Goal: Transaction & Acquisition: Purchase product/service

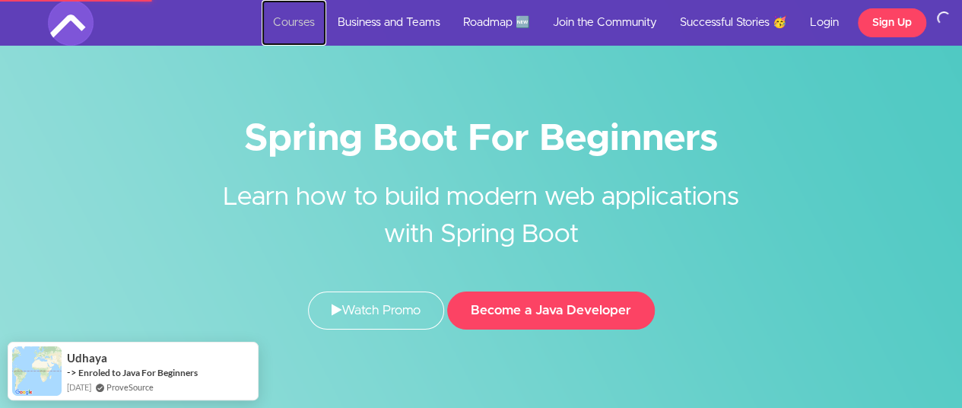
click at [298, 21] on link "Courses" at bounding box center [294, 23] width 65 height 46
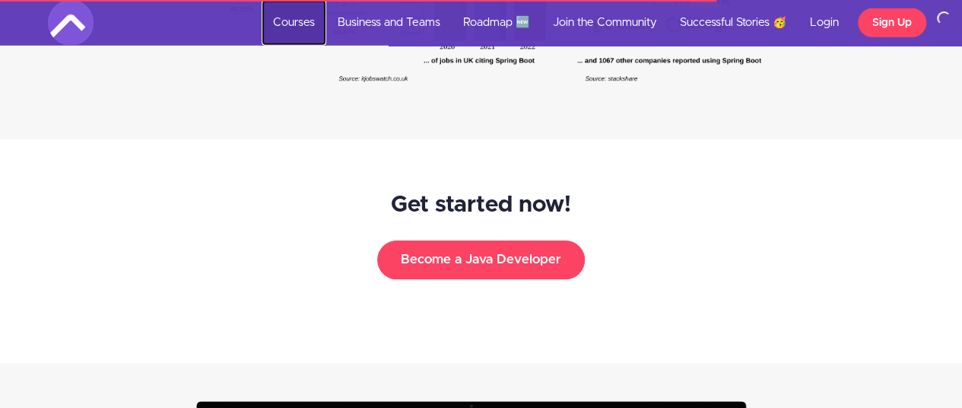
scroll to position [2435, 0]
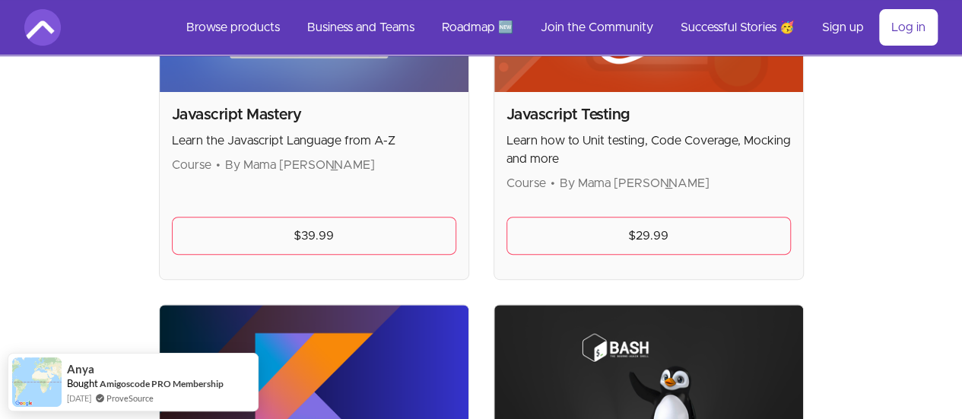
scroll to position [2967, 0]
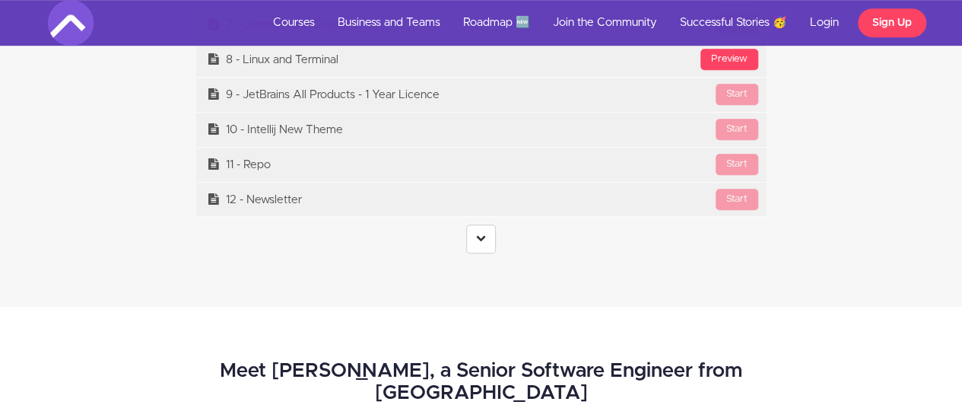
scroll to position [6310, 0]
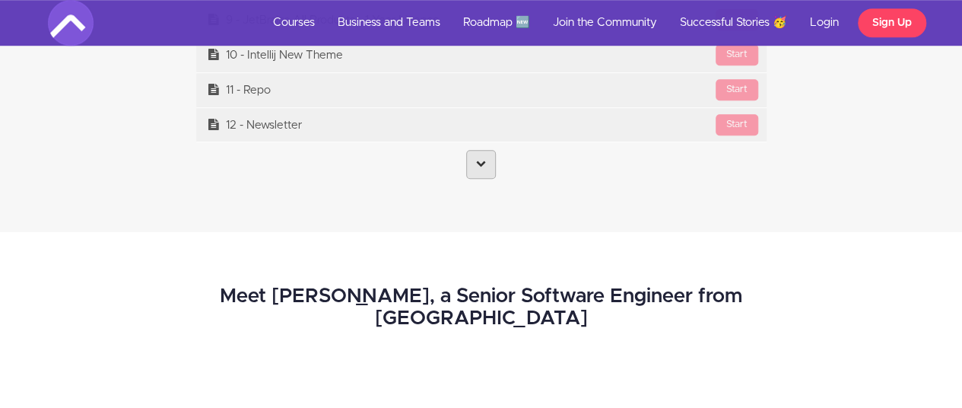
click at [472, 165] on link at bounding box center [481, 164] width 30 height 29
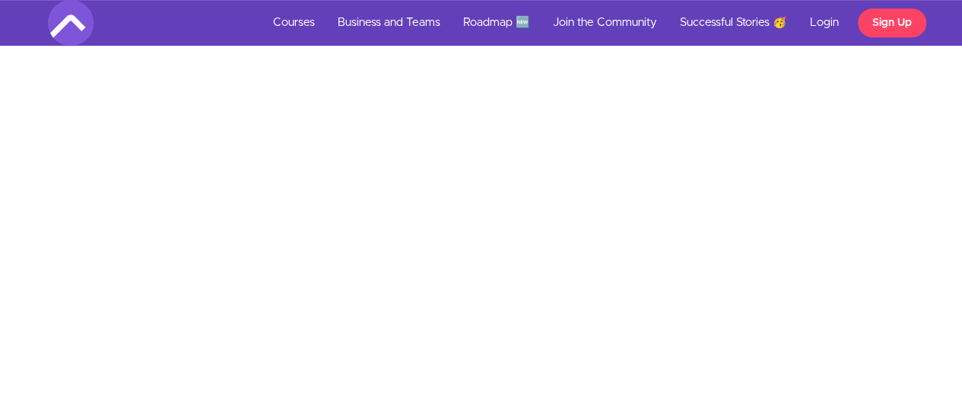
scroll to position [0, 0]
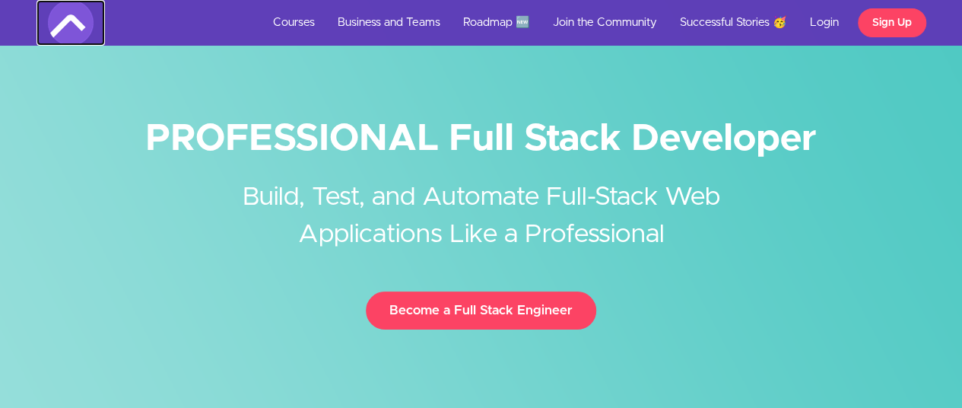
click at [71, 27] on img at bounding box center [71, 23] width 46 height 46
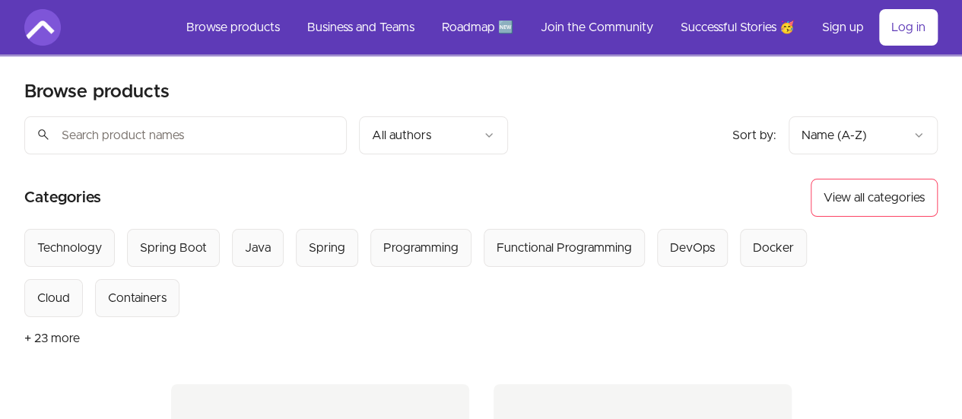
click at [224, 132] on input "search" at bounding box center [185, 135] width 323 height 38
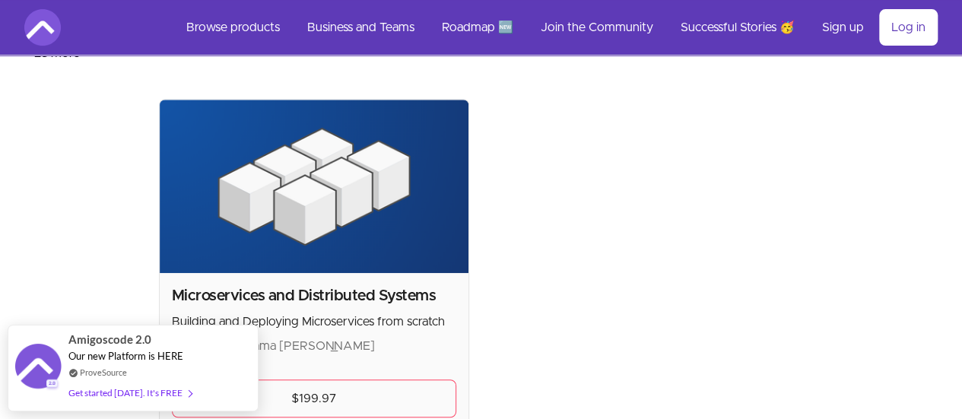
scroll to position [437, 0]
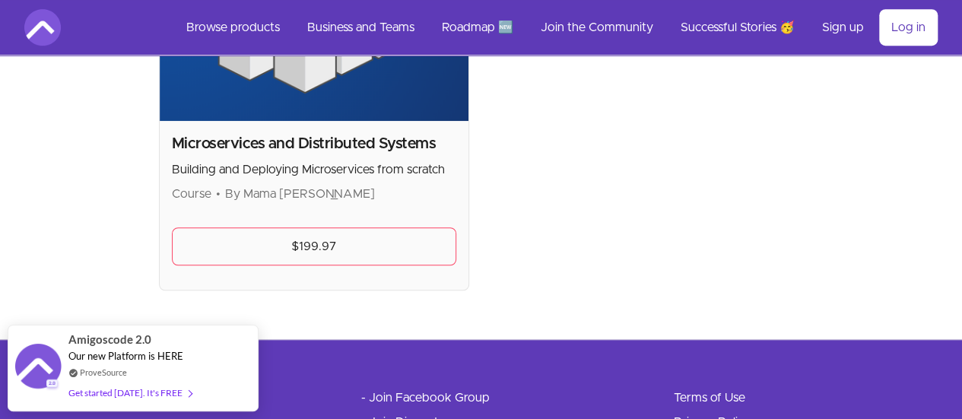
type input "micro"
click at [184, 136] on h2 "Microservices and Distributed Systems" at bounding box center [314, 143] width 285 height 21
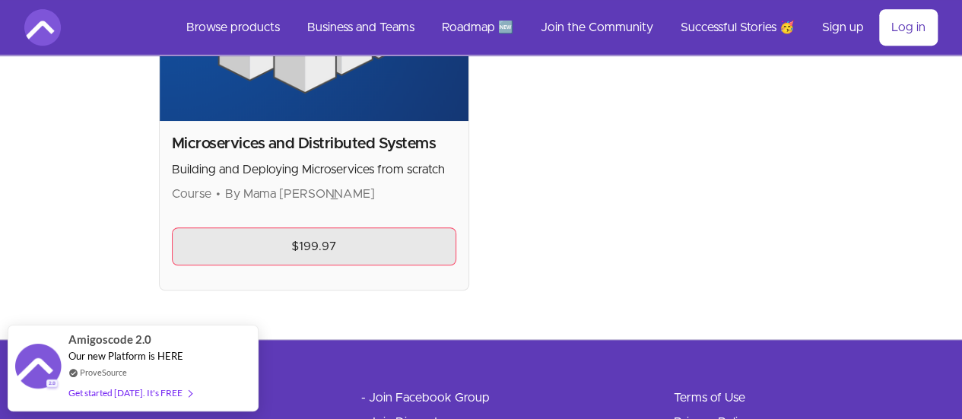
click at [178, 240] on link "$199.97" at bounding box center [314, 246] width 285 height 38
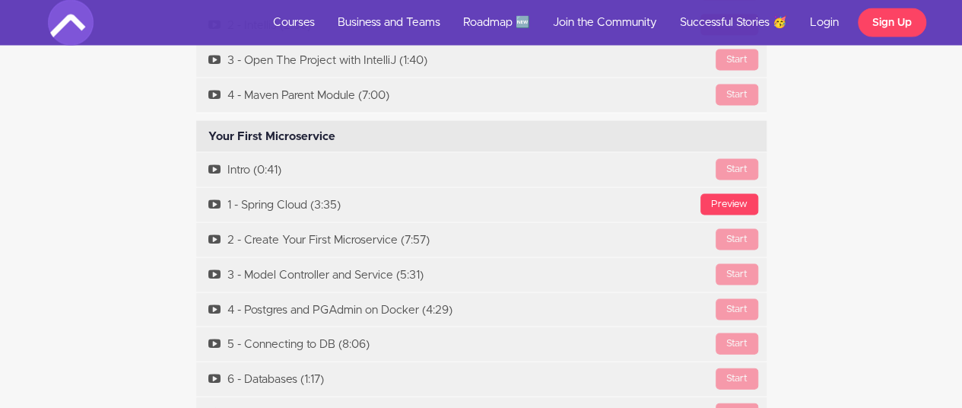
scroll to position [4413, 0]
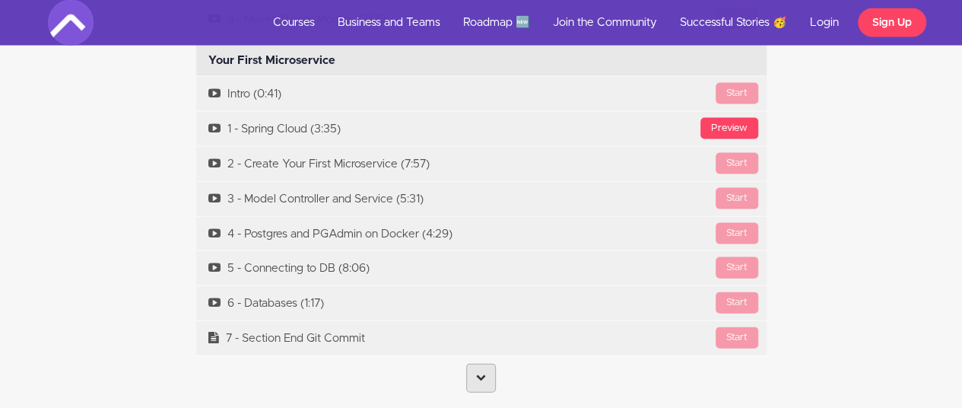
click at [478, 372] on icon at bounding box center [481, 377] width 10 height 10
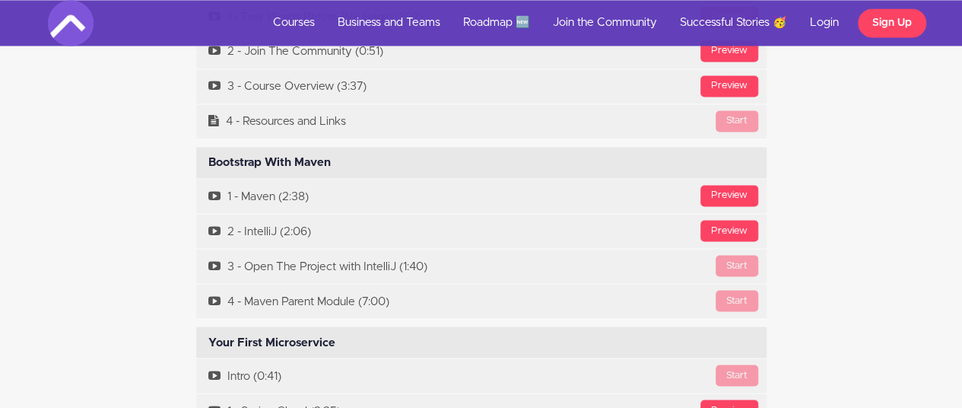
scroll to position [4283, 0]
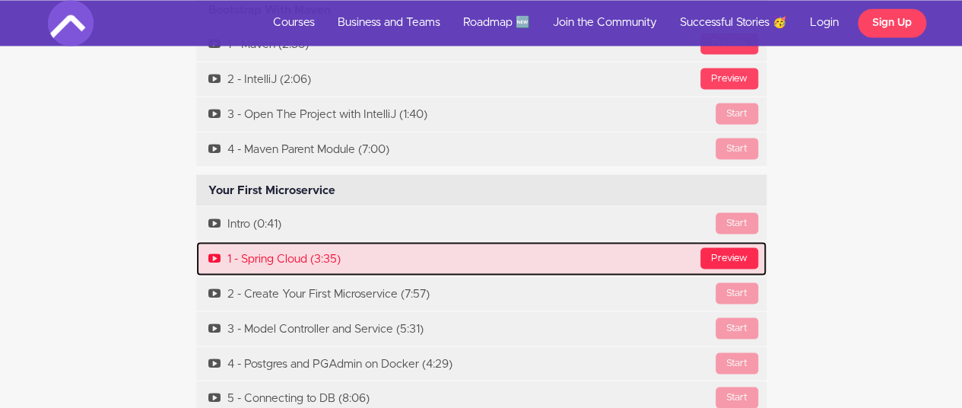
click at [715, 247] on div "Preview" at bounding box center [730, 257] width 58 height 21
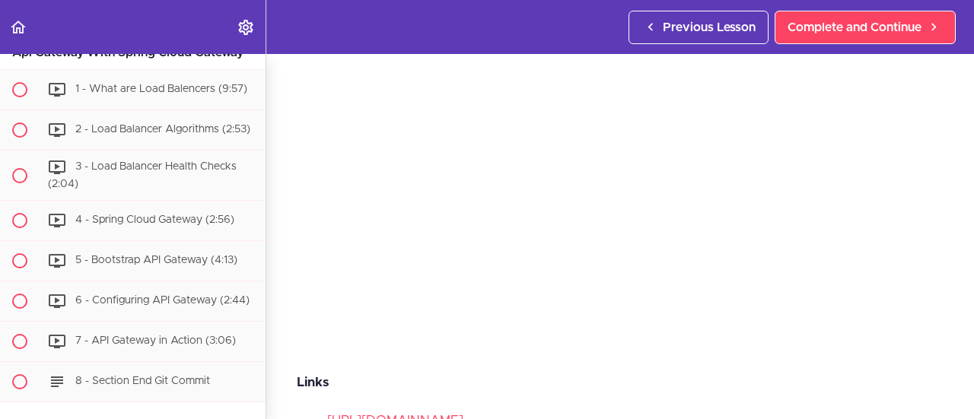
scroll to position [152, 0]
